Goal: Task Accomplishment & Management: Use online tool/utility

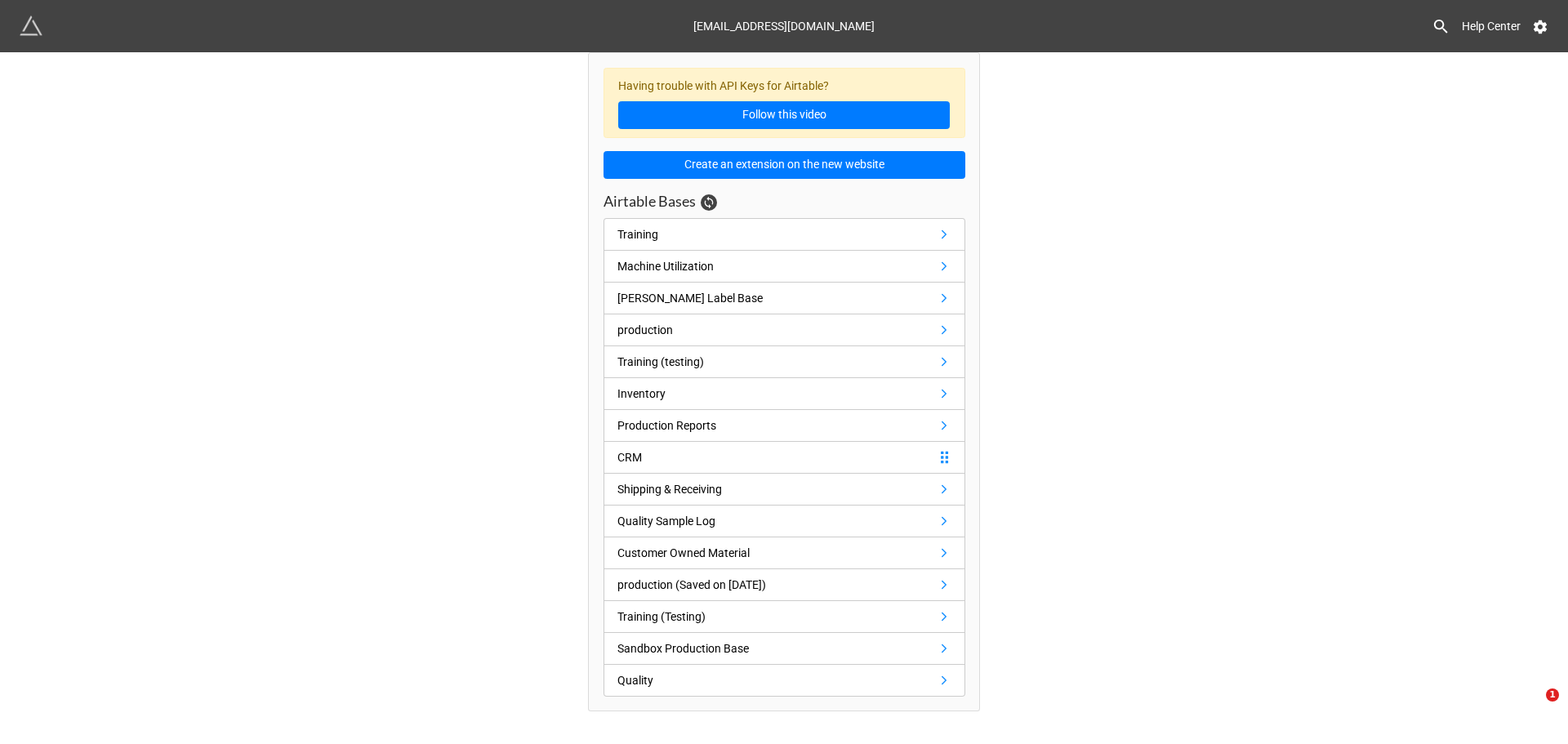
click at [949, 462] on icon at bounding box center [944, 457] width 15 height 15
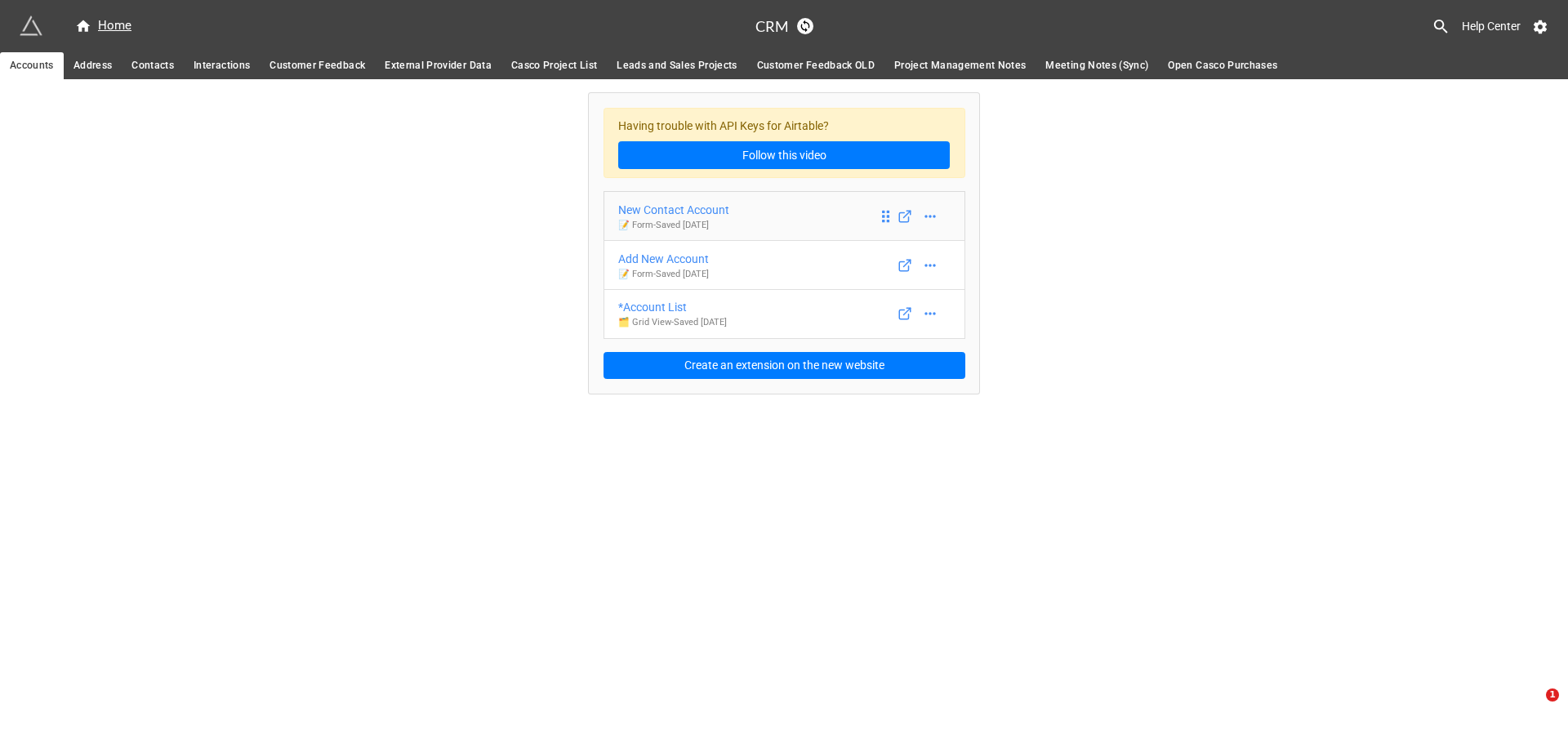
click at [699, 211] on div "New Contact Account" at bounding box center [673, 210] width 111 height 18
click at [669, 264] on div "Add New Account" at bounding box center [663, 259] width 90 height 18
